Goal: Check status: Check status

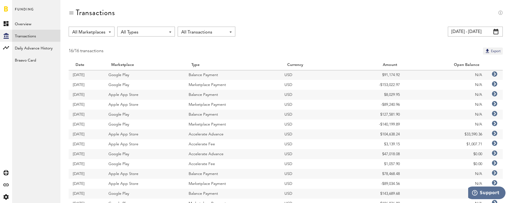
scroll to position [0, 0]
click at [483, 33] on input "[DATE] - [DATE]" at bounding box center [475, 31] width 55 height 10
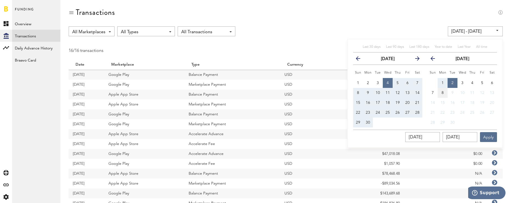
click at [442, 92] on span "8" at bounding box center [442, 93] width 2 height 4
type input "[DATE] - [DATE]"
type input "[DATE]"
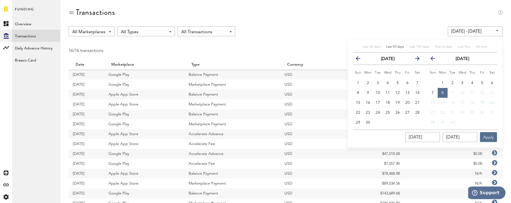
click at [397, 46] on span "Last 90 days" at bounding box center [395, 46] width 18 height 3
type input "[DATE] - [DATE]"
type input "[DATE]"
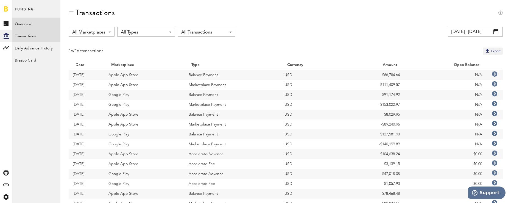
click at [22, 24] on link "Overview" at bounding box center [36, 24] width 48 height 12
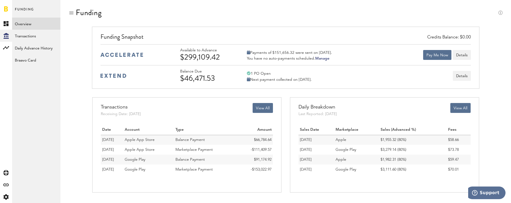
click at [324, 59] on link "Manage" at bounding box center [322, 59] width 14 height 4
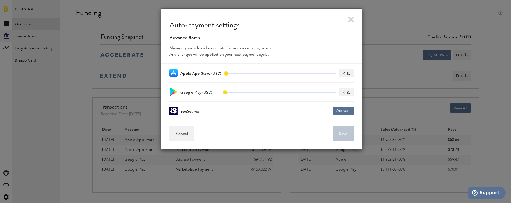
click at [351, 19] on link at bounding box center [351, 20] width 6 height 6
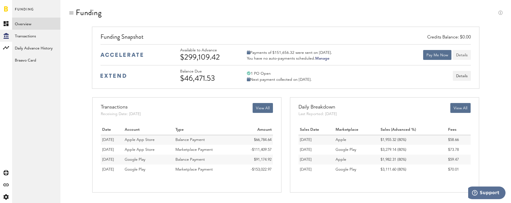
click at [462, 54] on button "Details" at bounding box center [462, 55] width 18 height 10
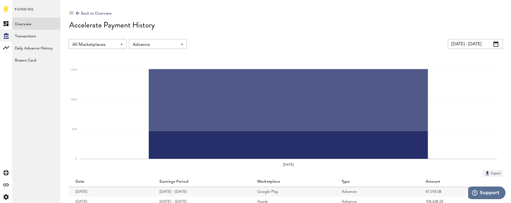
click at [89, 13] on div "Back to Overview" at bounding box center [94, 13] width 36 height 7
